Goal: Task Accomplishment & Management: Complete application form

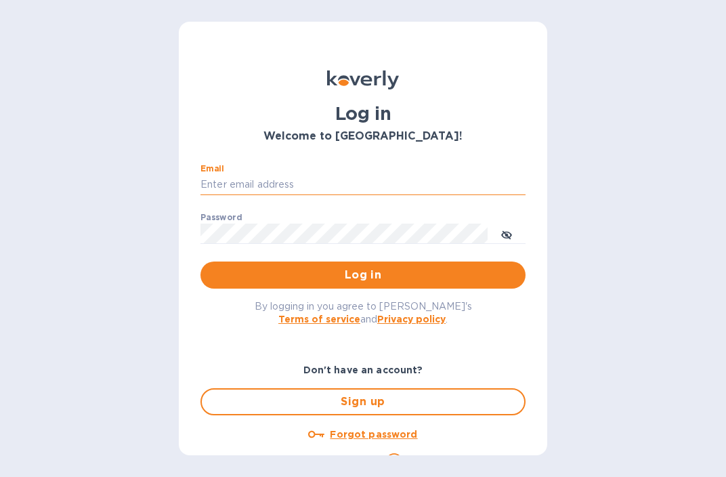
click at [225, 188] on input "Email" at bounding box center [362, 185] width 325 height 20
type input "[EMAIL_ADDRESS][DOMAIN_NAME]"
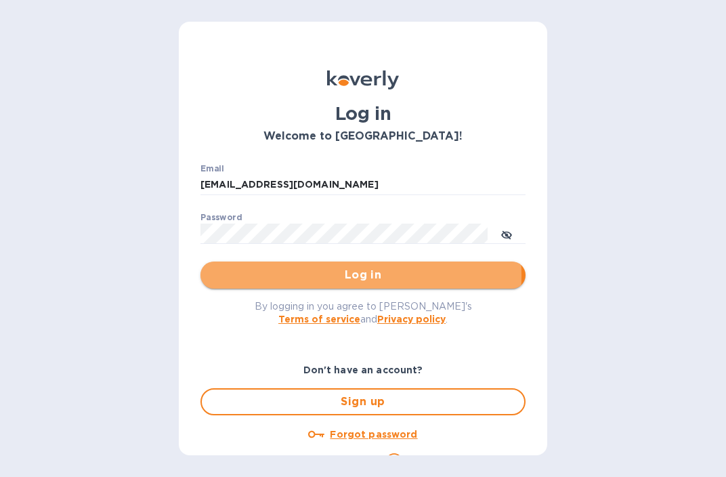
click at [295, 276] on span "Log in" at bounding box center [362, 275] width 303 height 16
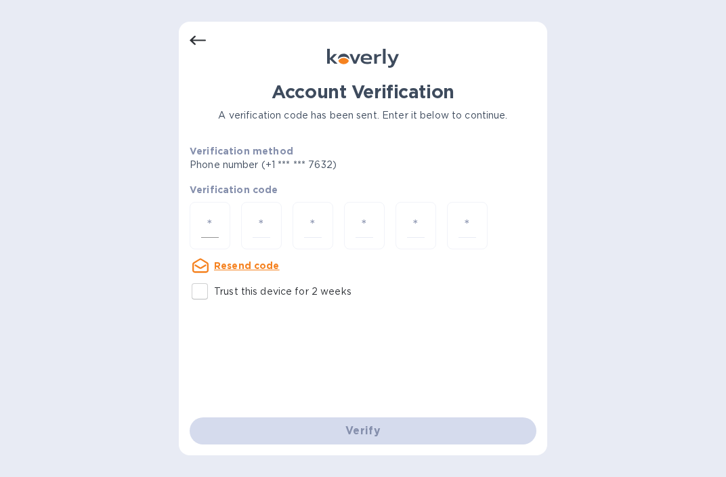
click at [220, 236] on div at bounding box center [210, 226] width 41 height 48
type input "2"
type input "4"
type input "9"
type input "7"
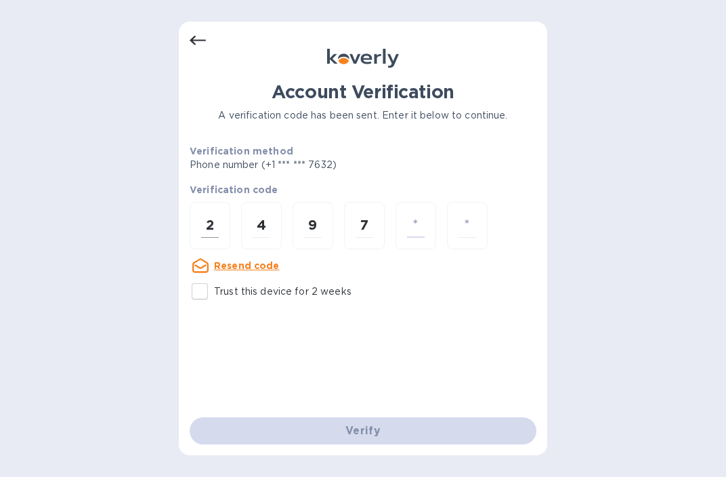
type input "6"
type input "5"
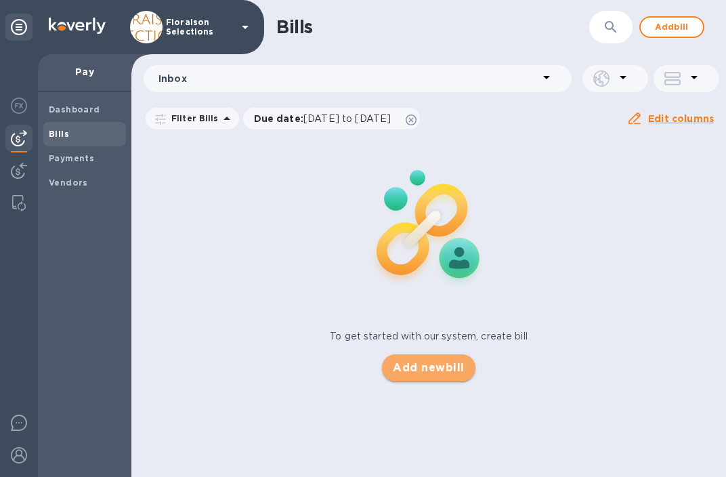
click at [429, 370] on span "Add new bill" at bounding box center [428, 368] width 71 height 16
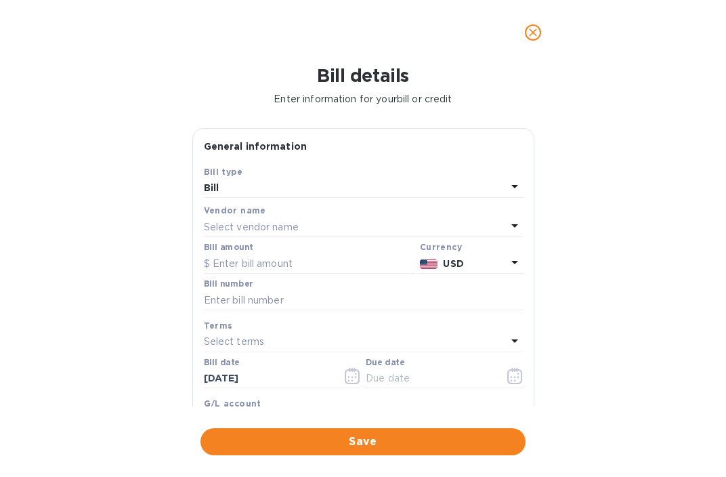
click at [242, 228] on p "Select vendor name" at bounding box center [251, 227] width 95 height 14
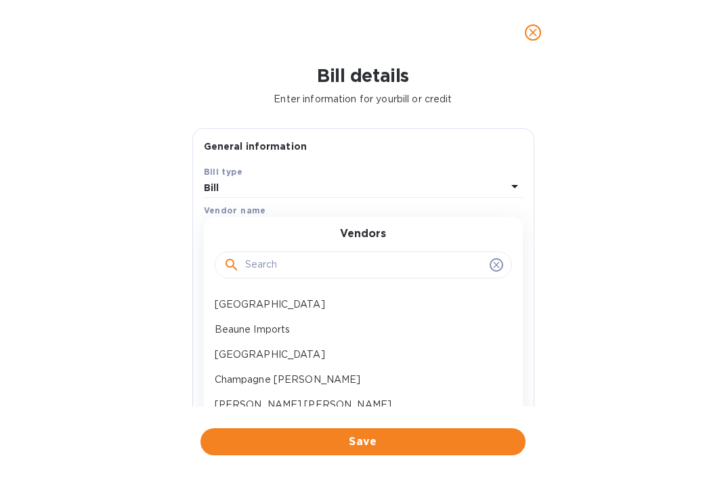
click at [263, 264] on input "text" at bounding box center [364, 265] width 239 height 20
click at [270, 300] on p "Aldenbridge SOUTH" at bounding box center [358, 304] width 286 height 14
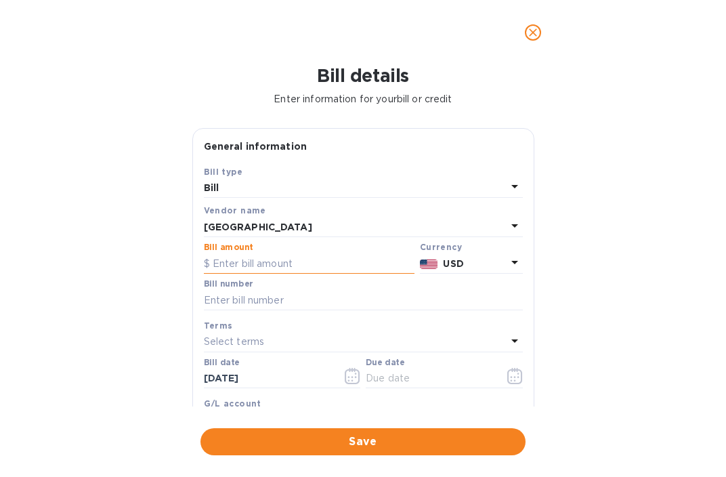
click at [265, 269] on input "text" at bounding box center [309, 263] width 211 height 20
type input "2"
type input "392.28"
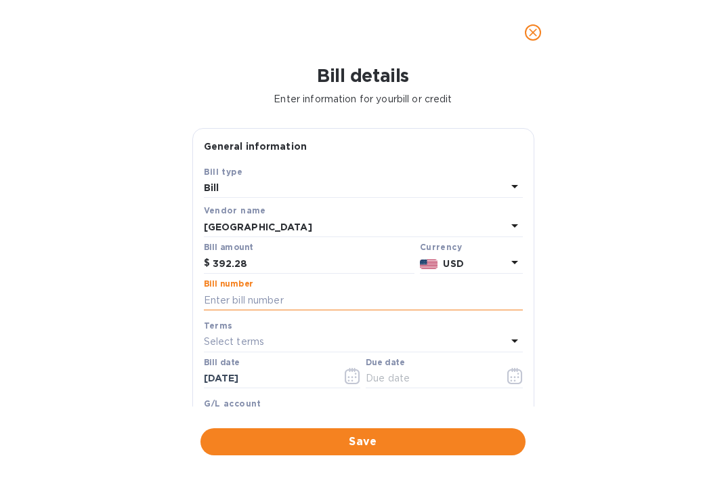
click at [239, 304] on input "text" at bounding box center [363, 300] width 319 height 20
paste input "ALS10743"
type input "ALS10743"
click at [237, 347] on p "Select terms" at bounding box center [234, 341] width 61 height 14
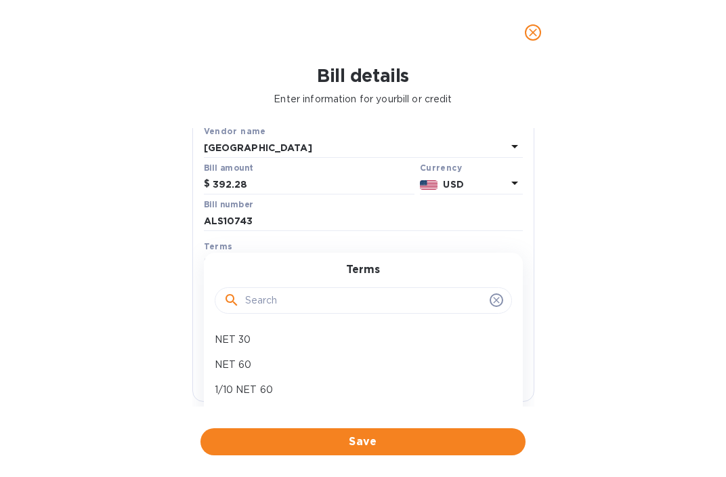
scroll to position [96, 0]
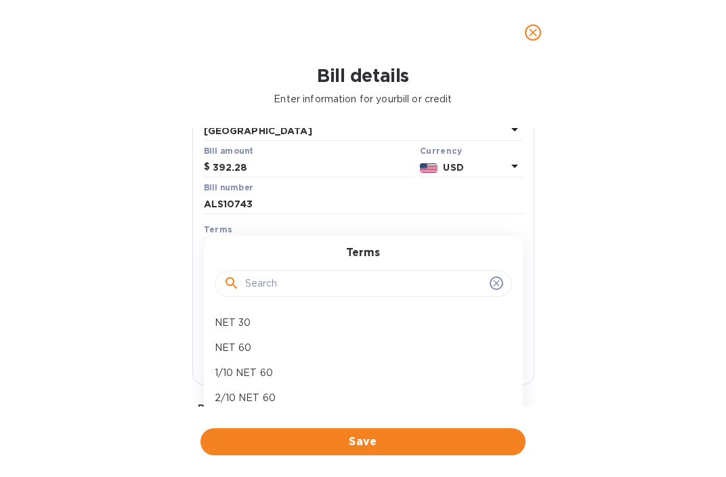
click at [141, 335] on div "Bill details Enter information for your bill or credit General information Save…" at bounding box center [363, 271] width 726 height 412
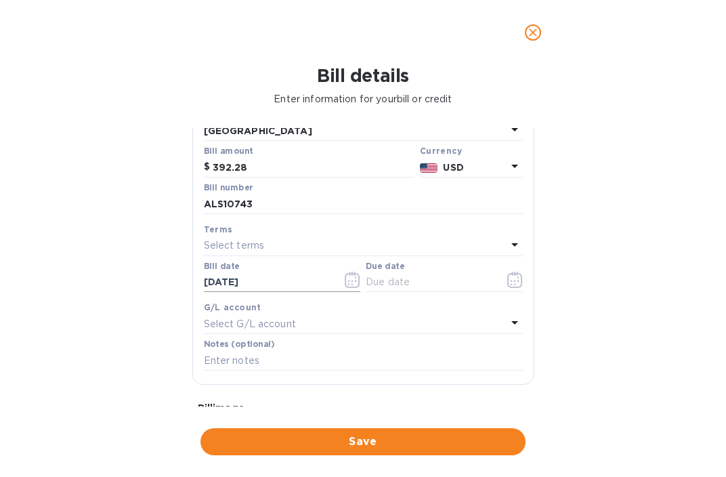
click at [345, 283] on icon "button" at bounding box center [353, 280] width 16 height 16
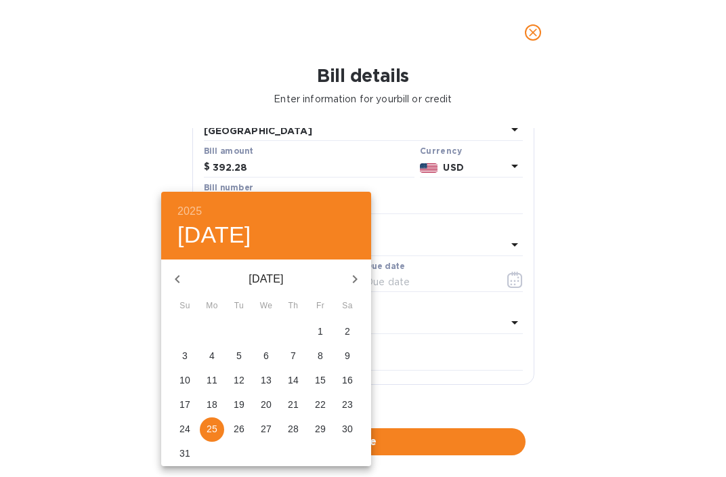
click at [319, 379] on p "15" at bounding box center [320, 380] width 11 height 14
type input "08/15/2025"
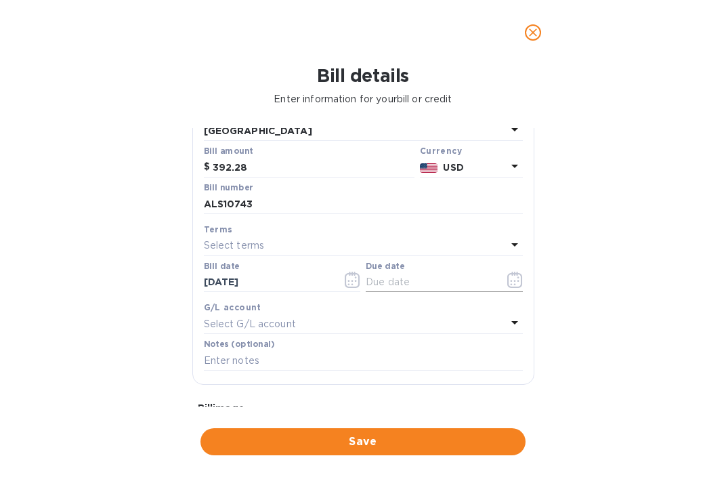
click at [507, 280] on icon "button" at bounding box center [515, 280] width 16 height 16
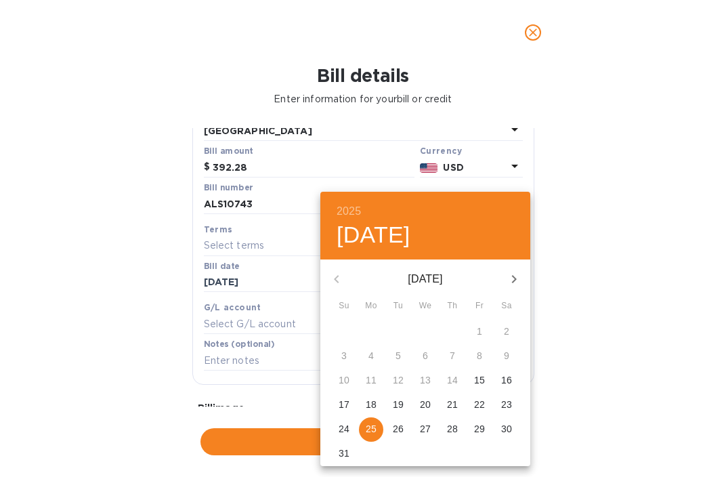
click at [515, 278] on icon "button" at bounding box center [514, 279] width 5 height 8
click at [504, 330] on p "6" at bounding box center [506, 331] width 5 height 14
type input "09/06/2025"
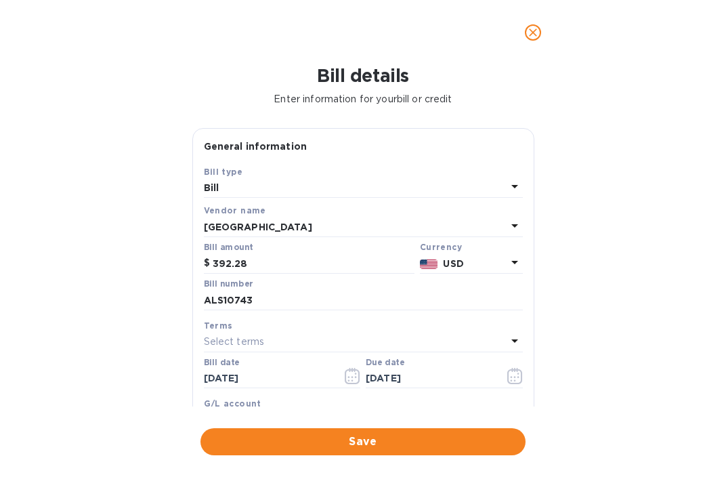
scroll to position [272, 0]
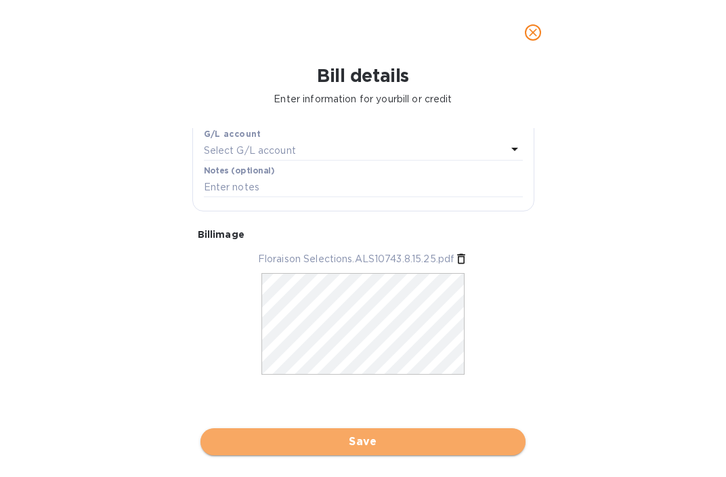
click at [371, 445] on span "Save" at bounding box center [362, 441] width 303 height 16
